Goal: Information Seeking & Learning: Find specific page/section

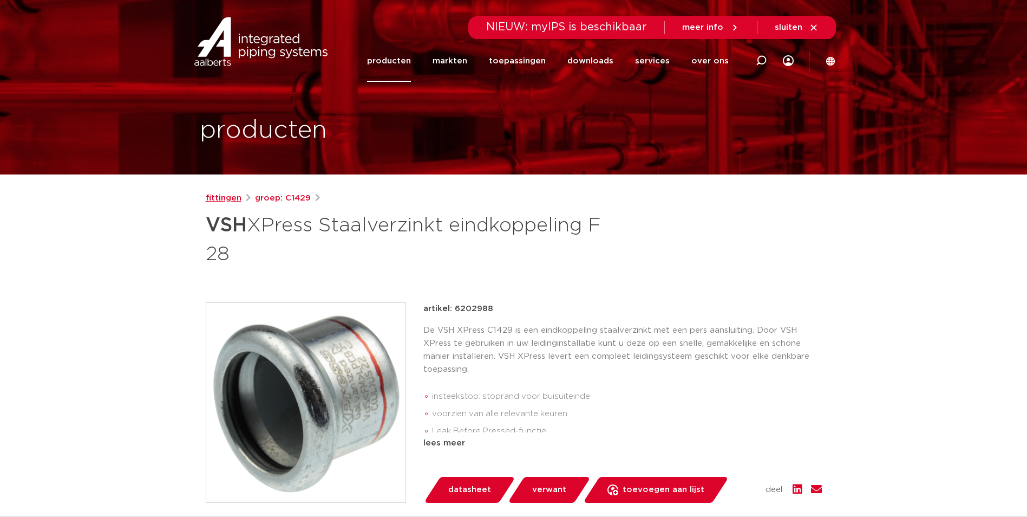
click at [229, 195] on link "fittingen" at bounding box center [224, 198] width 36 height 13
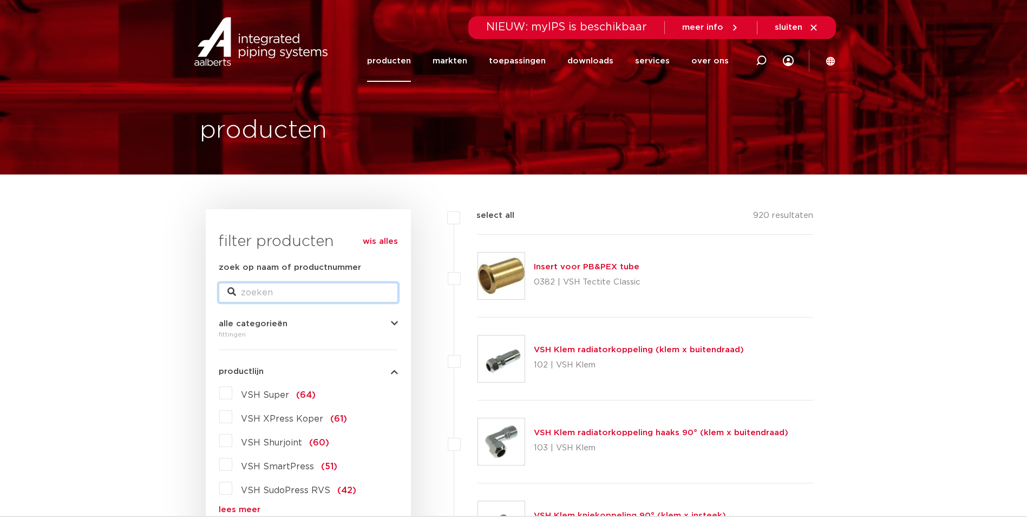
click at [270, 296] on input "zoek op naam of productnummer" at bounding box center [308, 292] width 179 height 19
type input "xpress muurplaat"
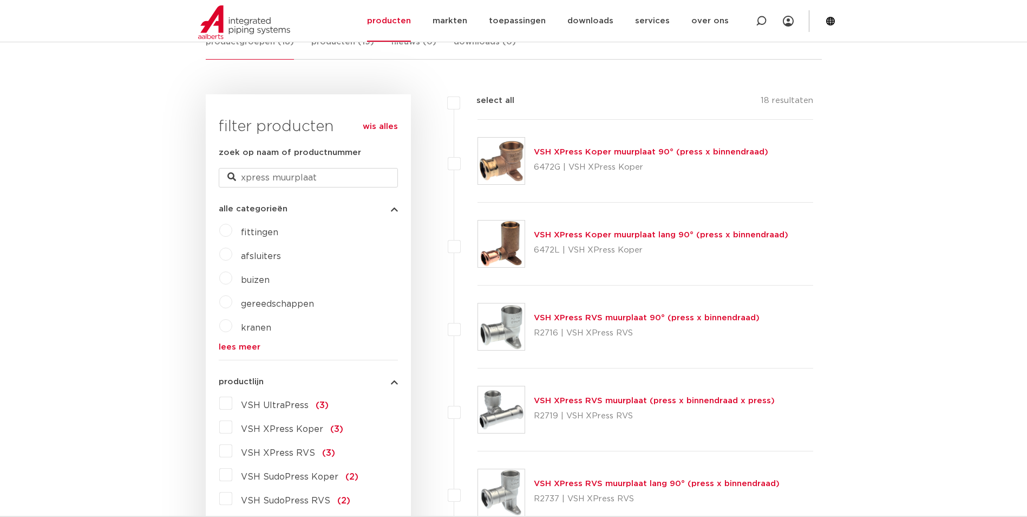
scroll to position [162, 0]
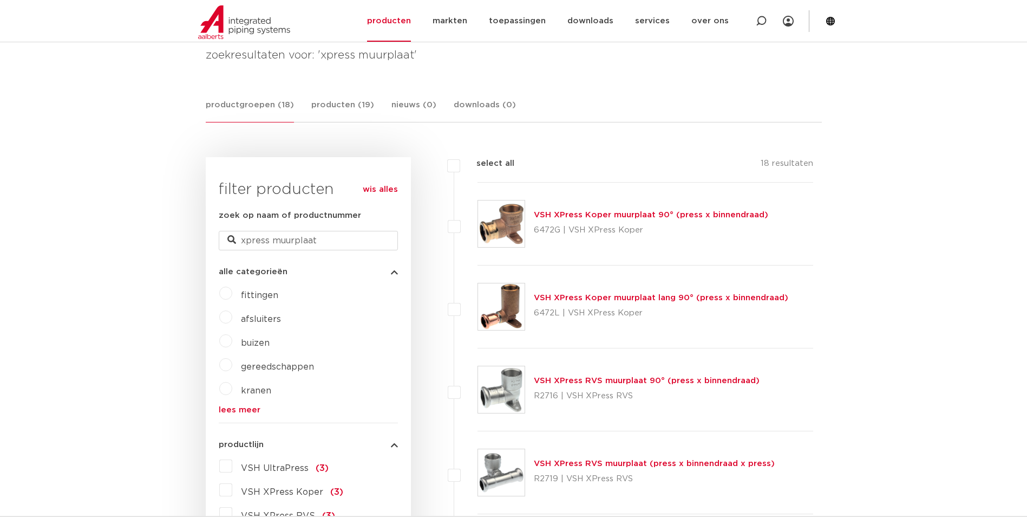
click at [624, 213] on link "VSH XPress Koper muurplaat 90° (press x binnendraad)" at bounding box center [651, 215] width 235 height 8
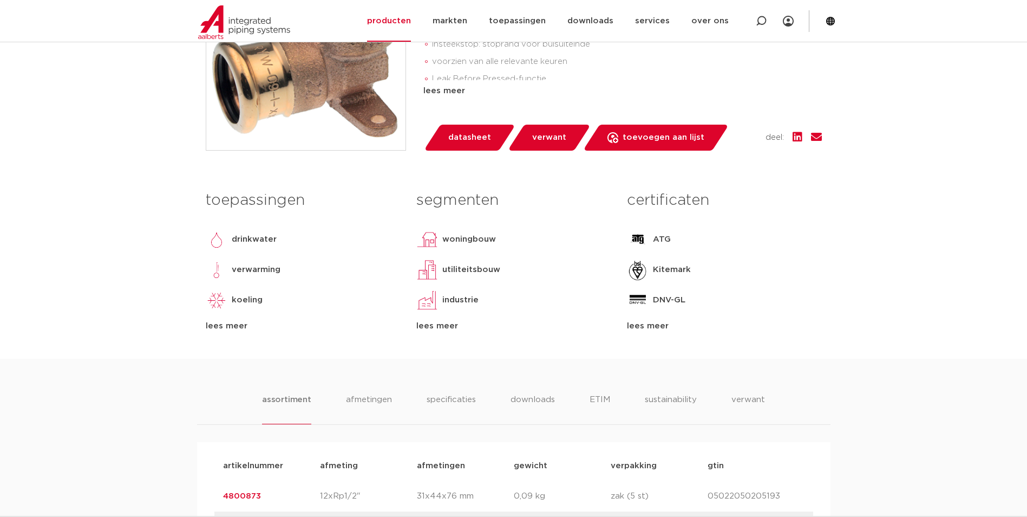
scroll to position [271, 0]
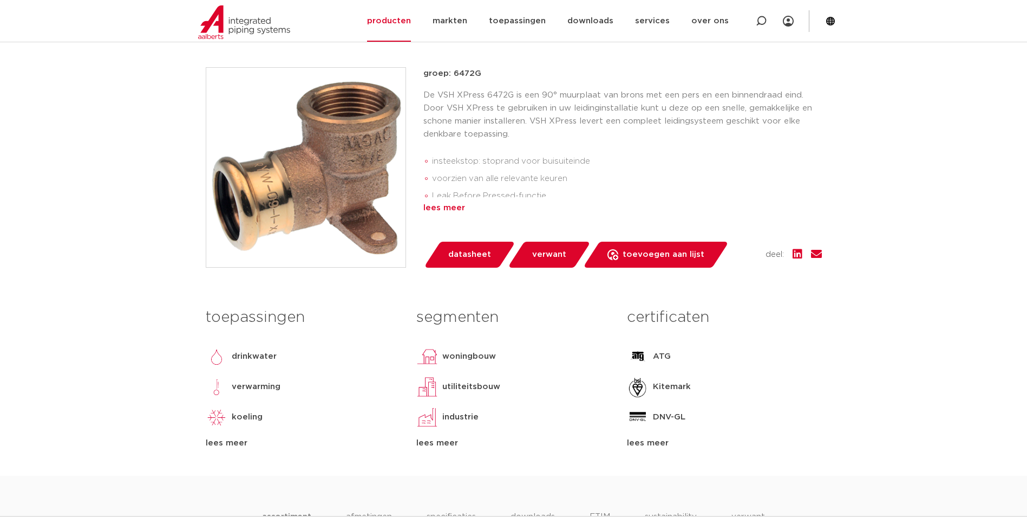
click at [439, 204] on div "lees meer" at bounding box center [623, 207] width 399 height 13
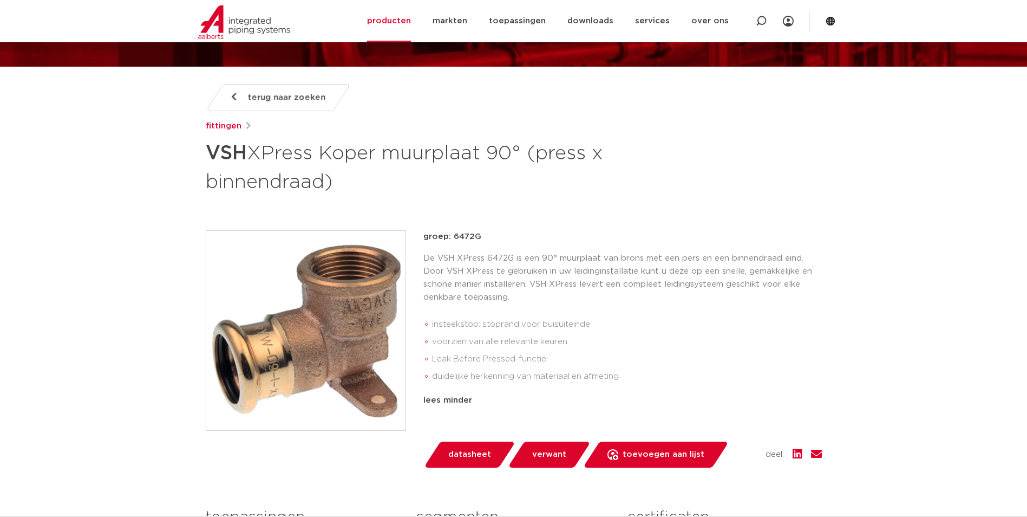
scroll to position [108, 0]
